Goal: Information Seeking & Learning: Check status

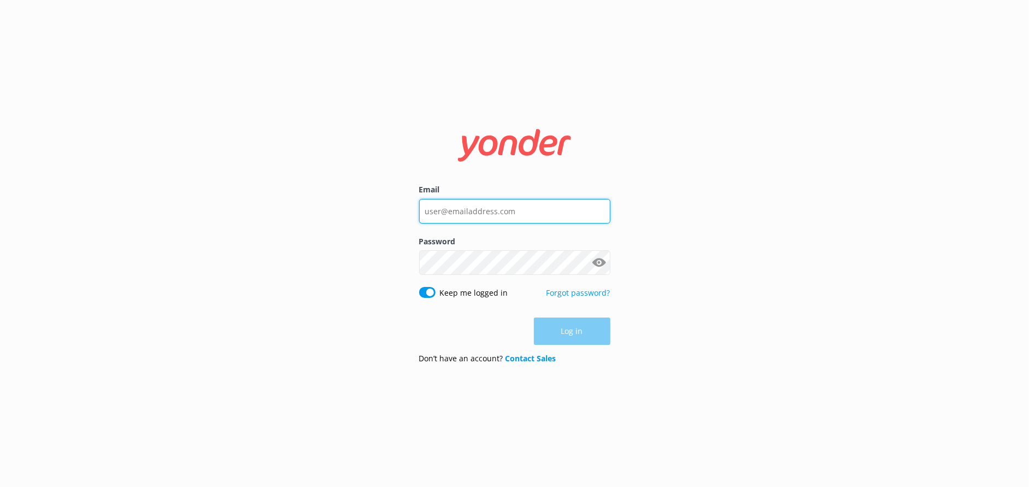
type input "info@Destin-real-estate.com"
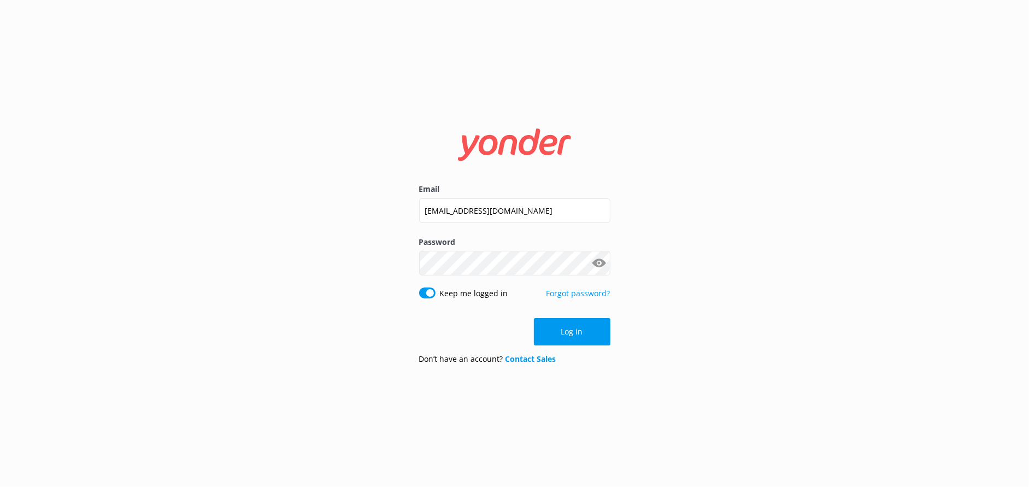
click at [563, 327] on div "Log in" at bounding box center [514, 331] width 191 height 27
click at [563, 333] on button "Log in" at bounding box center [572, 331] width 77 height 27
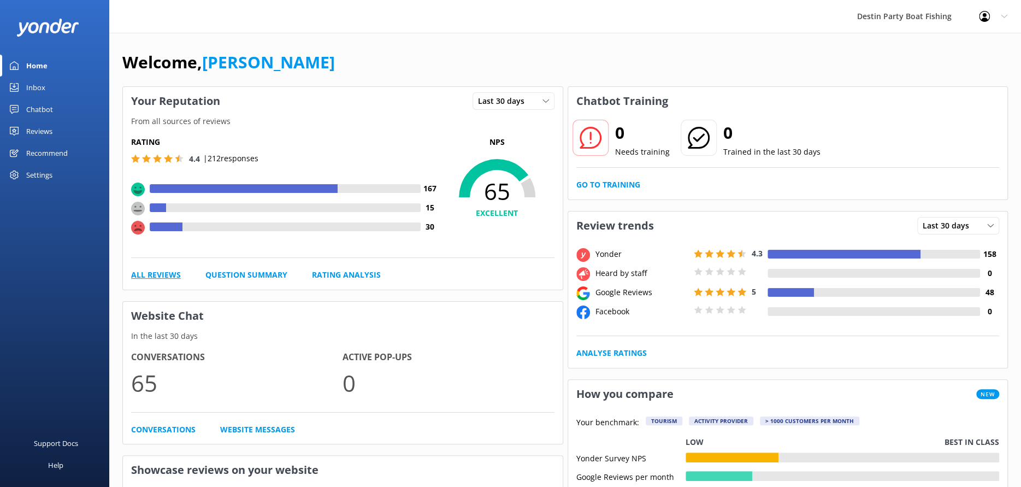
click at [164, 276] on link "All Reviews" at bounding box center [156, 275] width 50 height 12
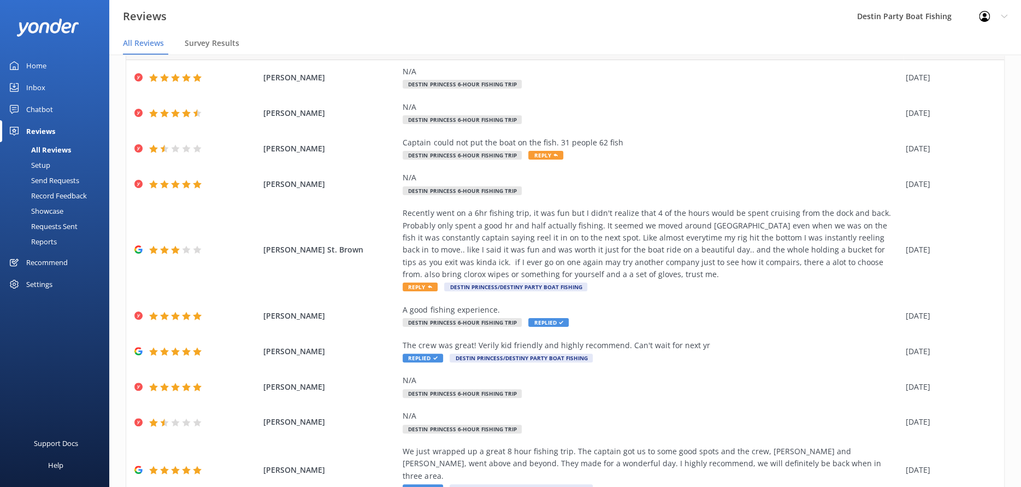
scroll to position [97, 0]
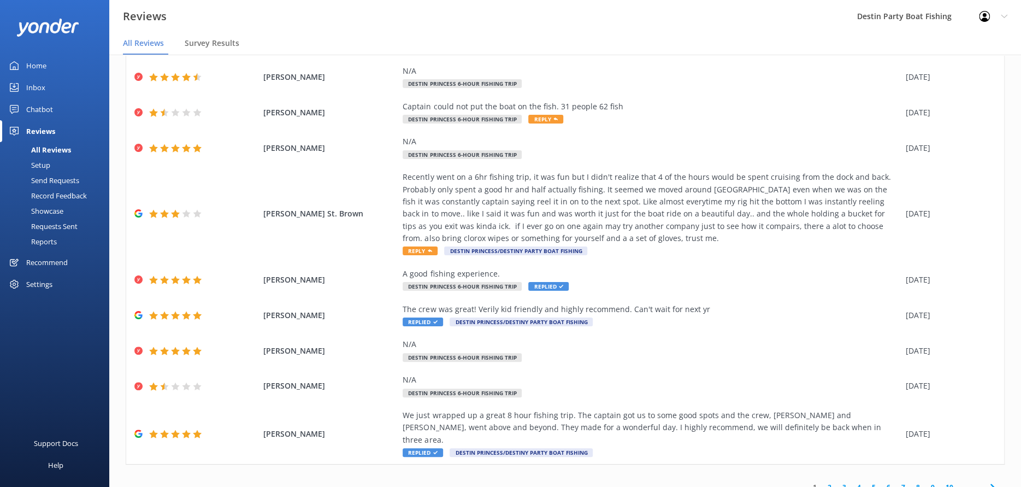
drag, startPoint x: 817, startPoint y: 473, endPoint x: 815, endPoint y: 464, distance: 8.9
click at [823, 482] on link "2" at bounding box center [830, 487] width 15 height 10
